Goal: Check status: Check status

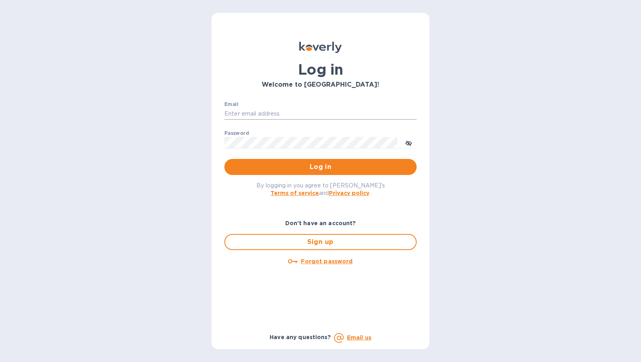
click at [311, 112] on input "Email" at bounding box center [320, 114] width 192 height 12
type input "[PERSON_NAME][EMAIL_ADDRESS][DOMAIN_NAME]"
click at [224, 159] on button "Log in" at bounding box center [320, 167] width 192 height 16
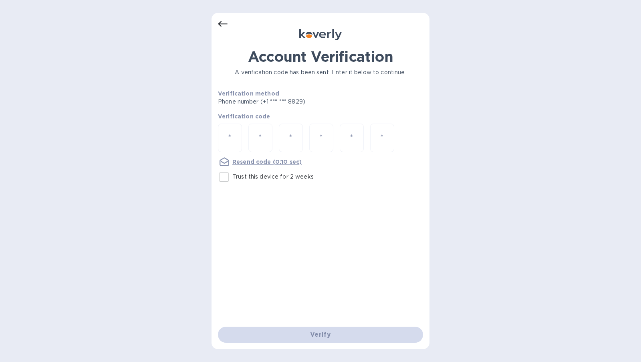
click at [224, 179] on input "Trust this device for 2 weeks" at bounding box center [224, 176] width 17 height 17
checkbox input "true"
click at [231, 136] on input "number" at bounding box center [230, 137] width 10 height 15
type input "9"
type input "8"
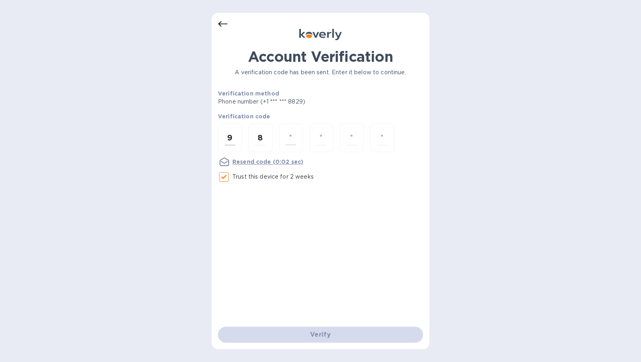
type input "7"
type input "0"
type input "5"
type input "1"
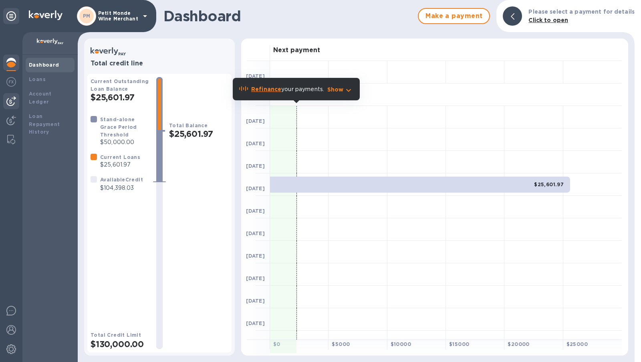
click at [10, 102] on img at bounding box center [11, 101] width 10 height 10
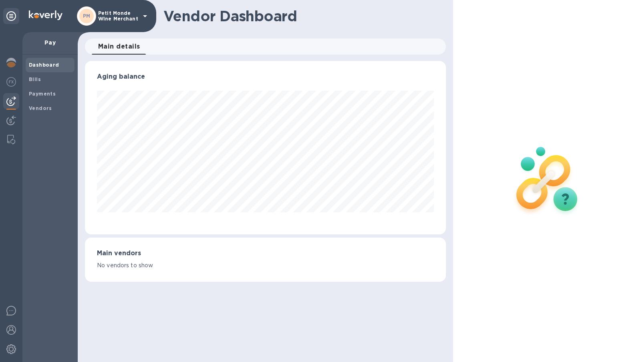
scroll to position [173, 361]
click at [44, 90] on span "Payments" at bounding box center [42, 94] width 27 height 8
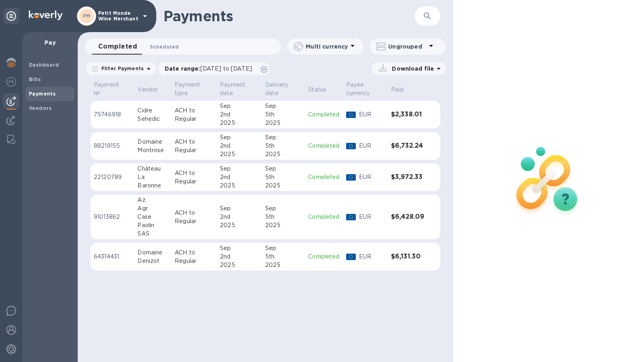
click at [159, 49] on span "Scheduled 0" at bounding box center [164, 46] width 29 height 8
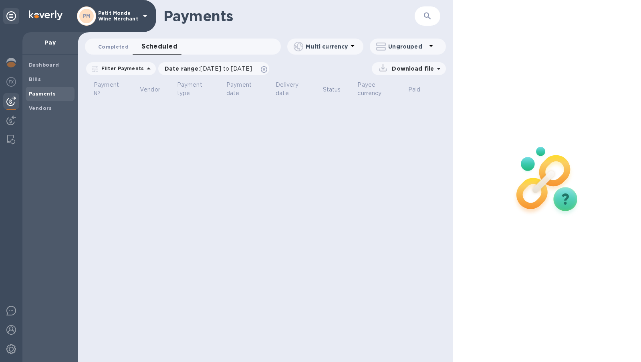
click at [119, 43] on span "Completed 0" at bounding box center [113, 46] width 30 height 8
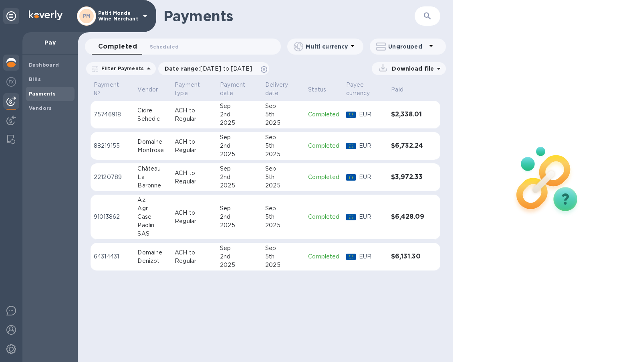
click at [7, 69] on div at bounding box center [11, 64] width 16 height 18
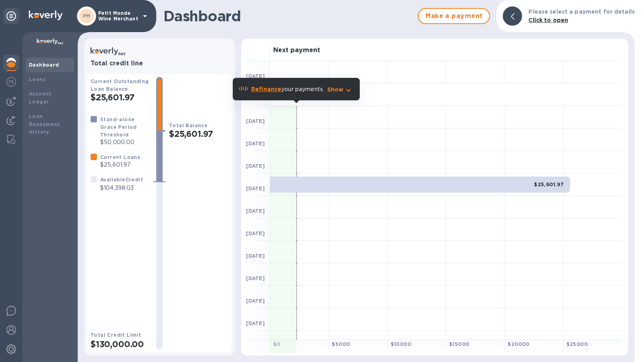
click at [102, 99] on h2 "$25,601.97" at bounding box center [120, 97] width 59 height 10
drag, startPoint x: 102, startPoint y: 99, endPoint x: 124, endPoint y: 99, distance: 22.0
click at [124, 99] on h2 "$25,601.97" at bounding box center [120, 97] width 59 height 10
copy h2 "25,601.97"
